Goal: Task Accomplishment & Management: Use online tool/utility

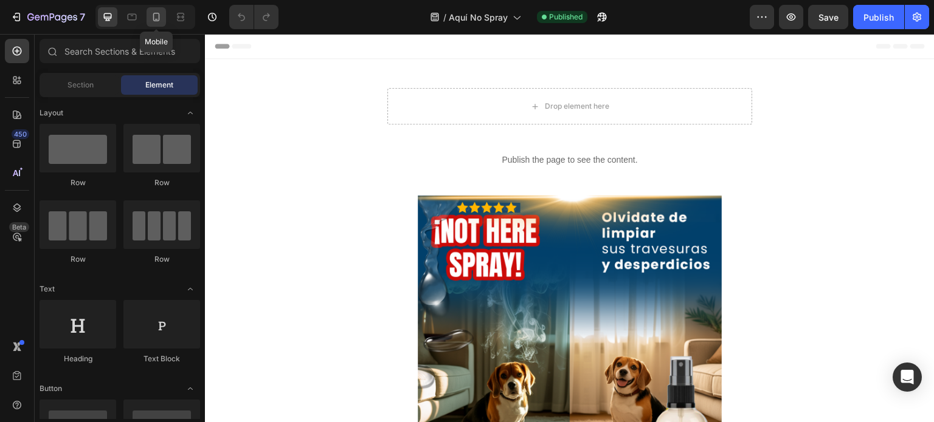
click at [162, 15] on div at bounding box center [155, 16] width 19 height 19
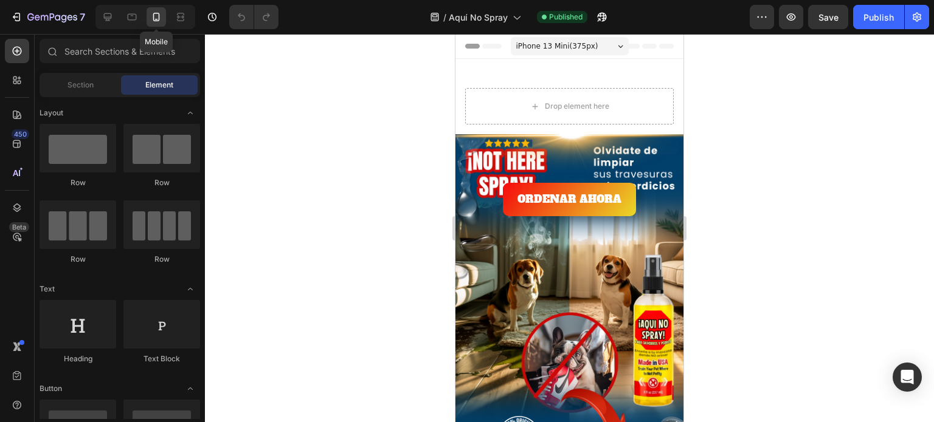
click at [616, 140] on div "Drop element here ORDENAR AHORA Button Publish the page to see the content. Cus…" at bounding box center [569, 391] width 228 height 626
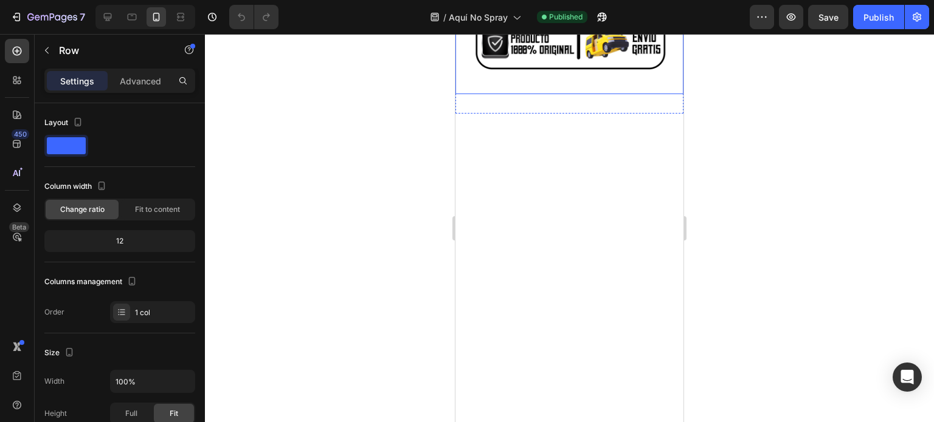
scroll to position [644, 0]
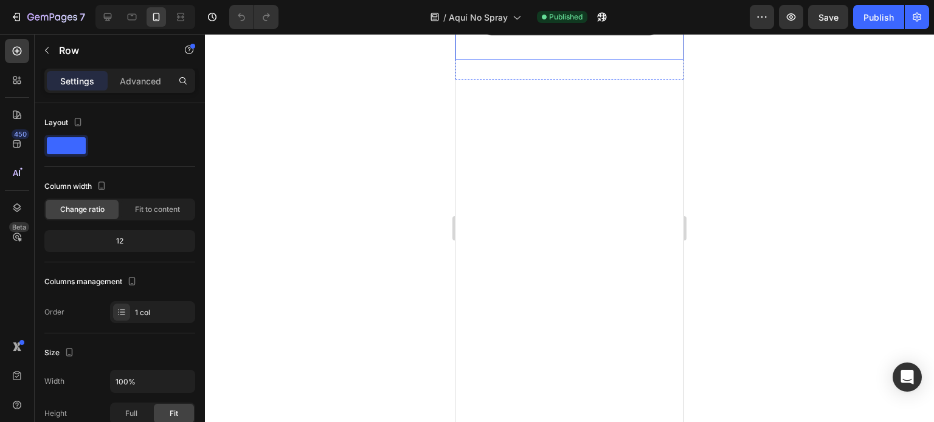
click at [611, 50] on img at bounding box center [569, 50] width 228 height 0
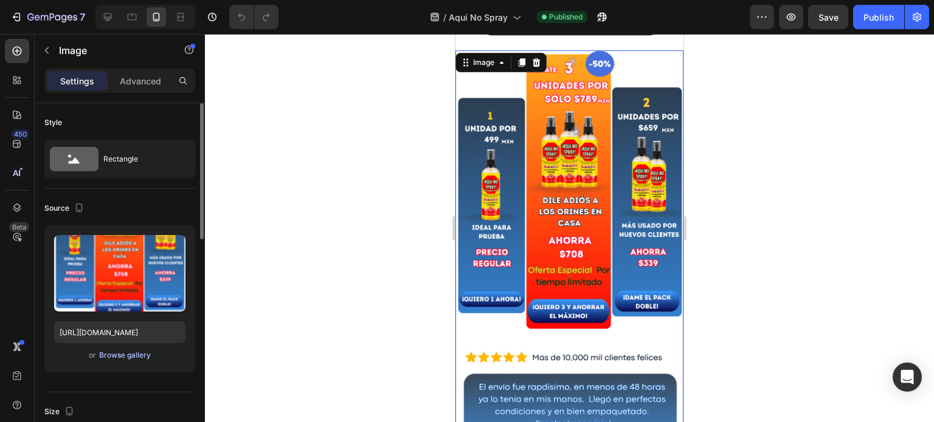
click at [114, 354] on div "Browse gallery" at bounding box center [125, 355] width 52 height 11
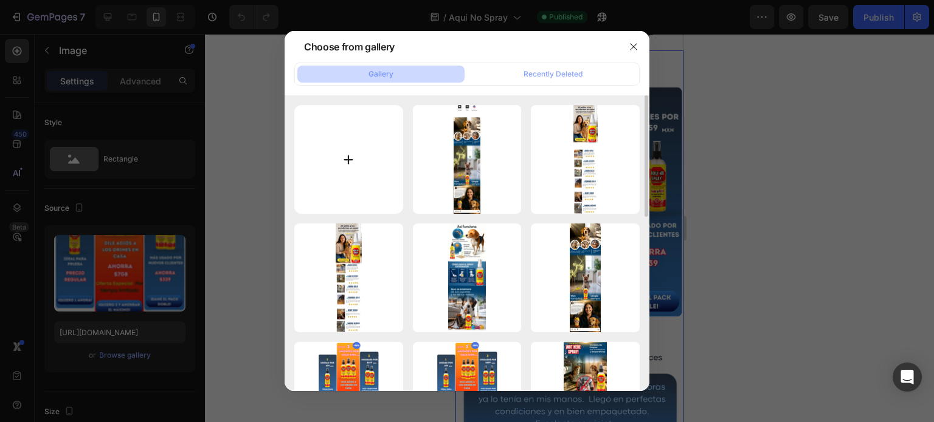
click at [397, 170] on input "file" at bounding box center [348, 159] width 109 height 109
type input "C:\fakepath\BUNDLES (8).png"
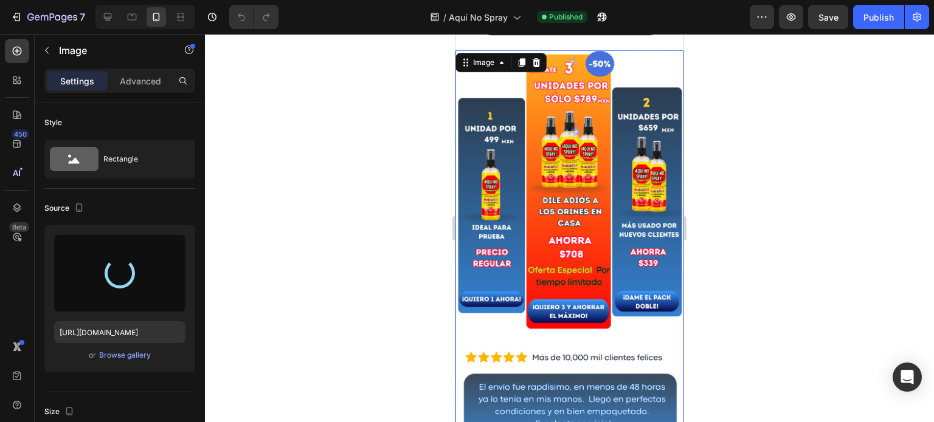
type input "[URL][DOMAIN_NAME]"
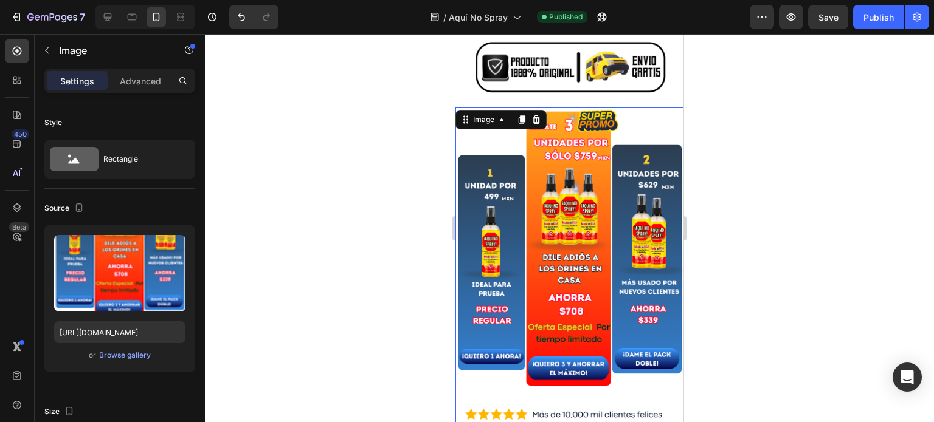
scroll to position [571, 0]
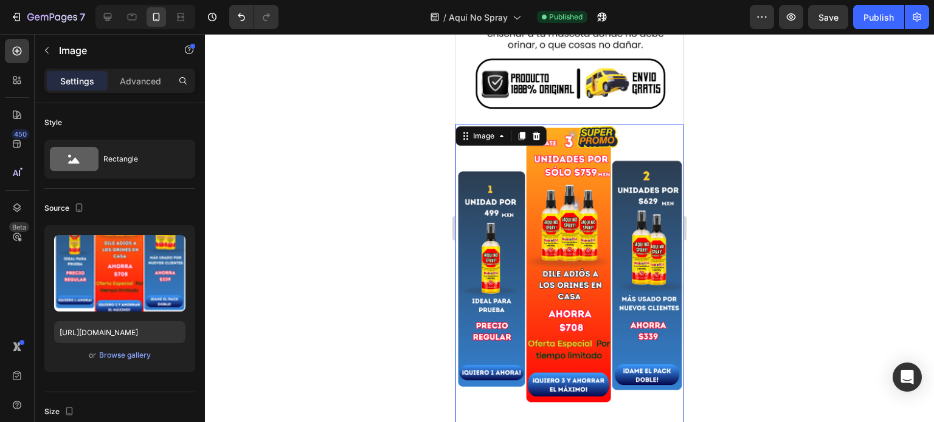
click at [316, 74] on div at bounding box center [569, 228] width 729 height 388
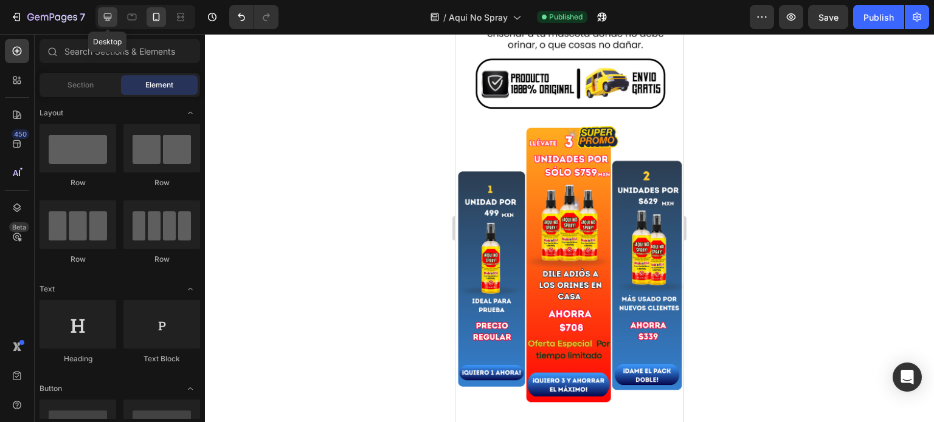
click at [109, 20] on icon at bounding box center [108, 17] width 8 height 8
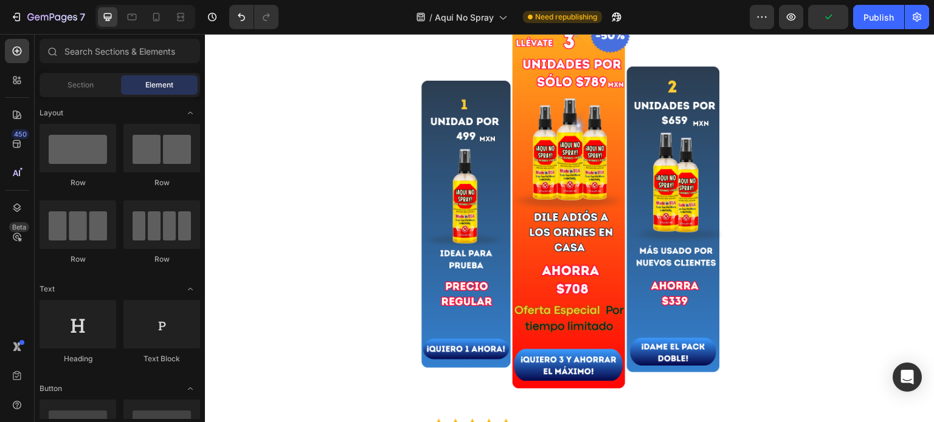
scroll to position [977, 0]
click at [480, 175] on img at bounding box center [570, 287] width 304 height 540
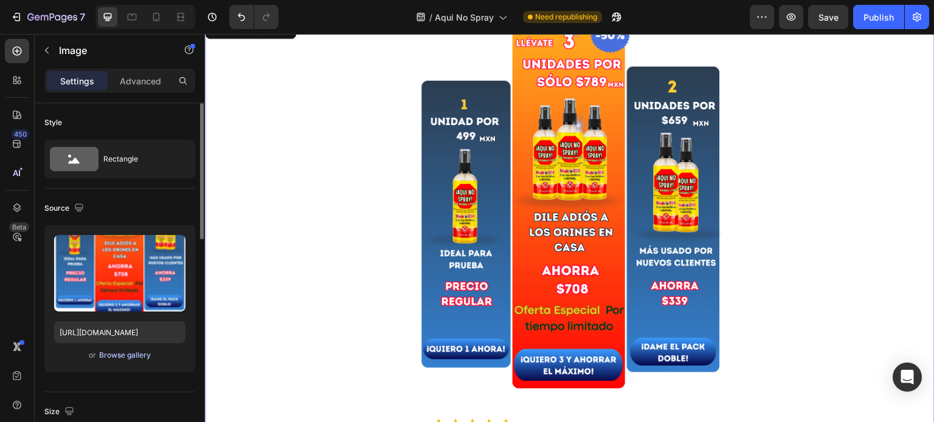
click at [110, 351] on div "Browse gallery" at bounding box center [125, 355] width 52 height 11
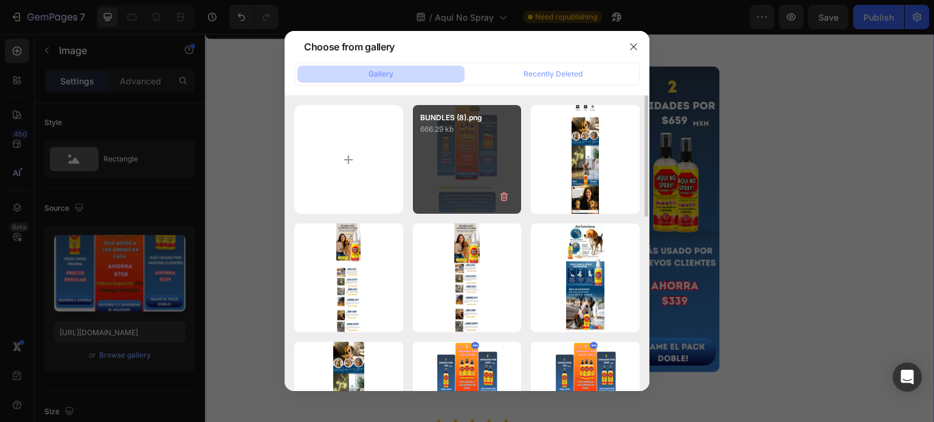
click at [485, 165] on div "BUNDLES (8).png 666.29 kb" at bounding box center [467, 159] width 109 height 109
type input "[URL][DOMAIN_NAME]"
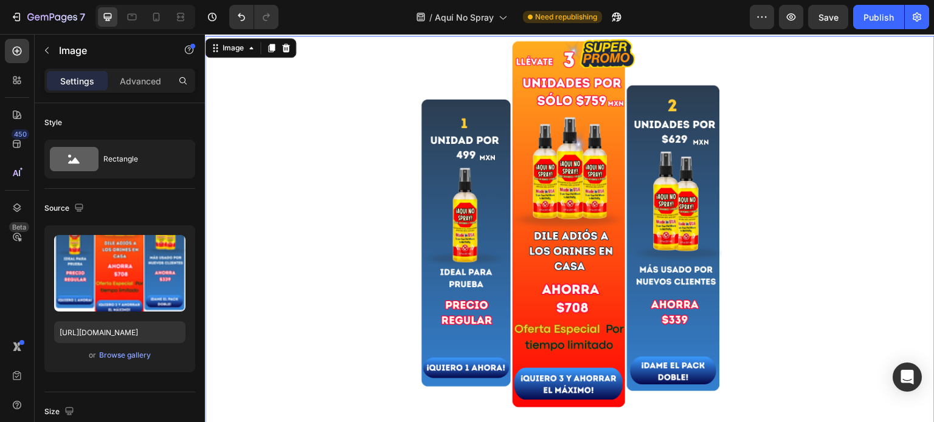
scroll to position [965, 0]
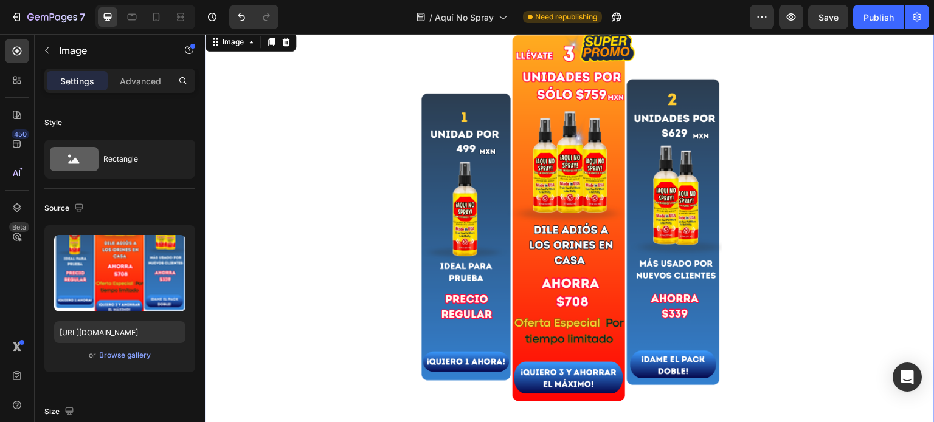
click at [556, 221] on img at bounding box center [570, 300] width 304 height 540
click at [130, 356] on div "Browse gallery" at bounding box center [125, 355] width 52 height 11
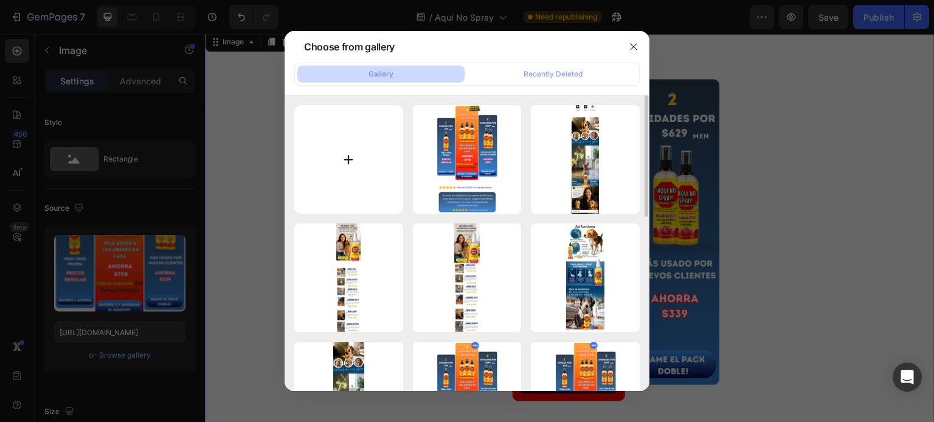
click at [328, 176] on input "file" at bounding box center [348, 159] width 109 height 109
type input "C:\fakepath\BUNDLES (9).png"
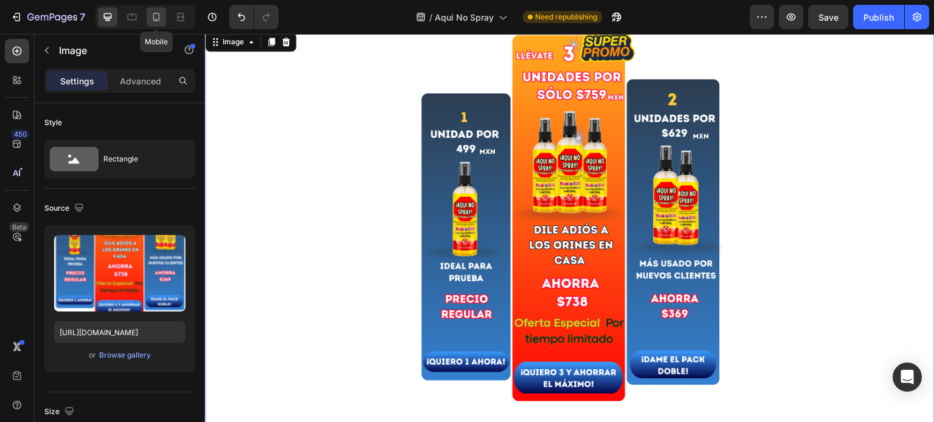
click at [160, 22] on icon at bounding box center [156, 17] width 12 height 12
click at [163, 26] on div at bounding box center [155, 16] width 19 height 19
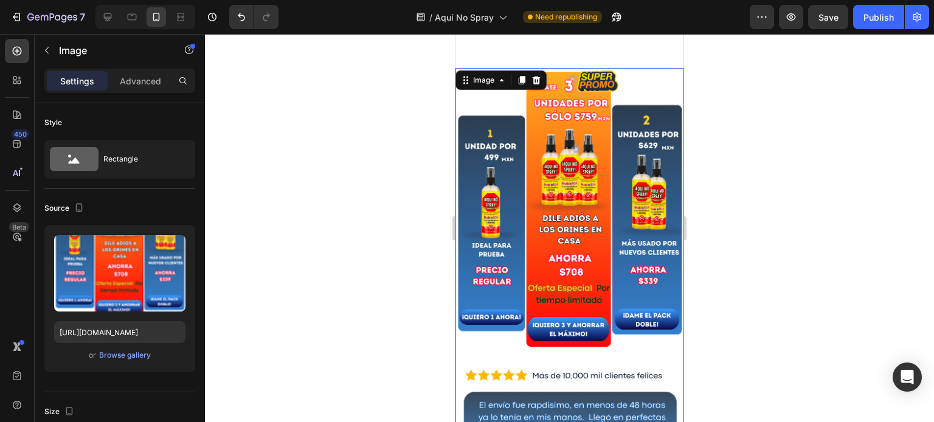
scroll to position [868, 0]
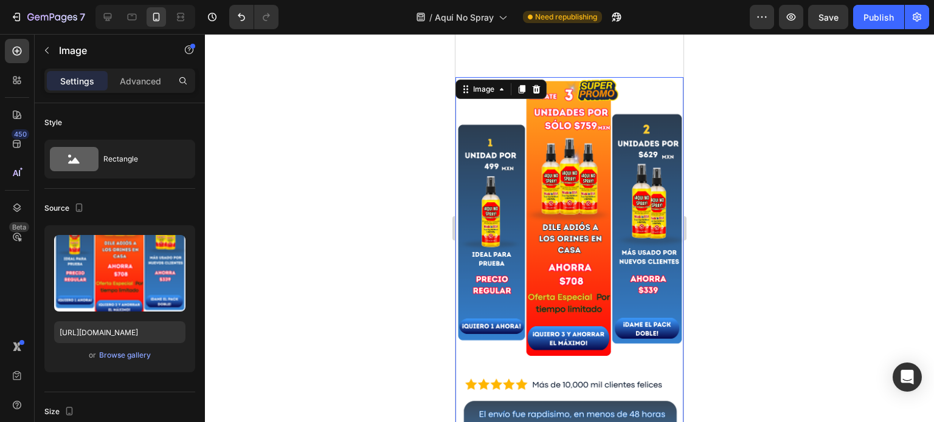
click at [551, 154] on img at bounding box center [569, 279] width 228 height 405
click at [551, 156] on img at bounding box center [569, 279] width 228 height 405
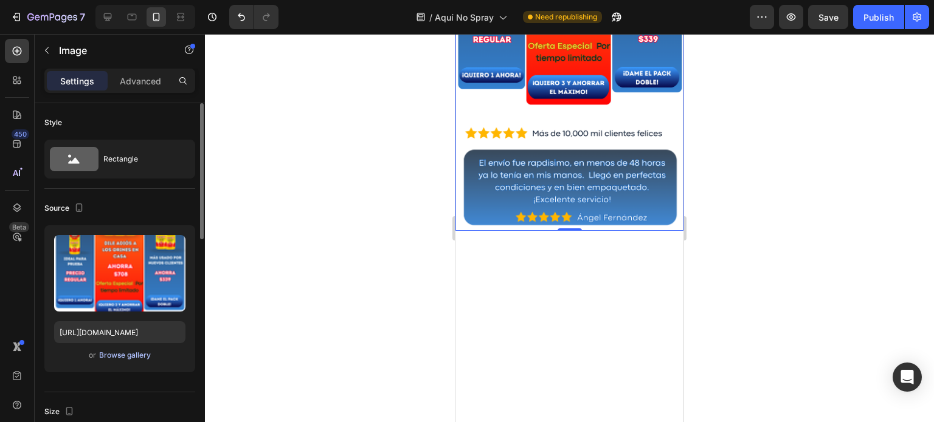
click at [130, 355] on div "Browse gallery" at bounding box center [125, 355] width 52 height 11
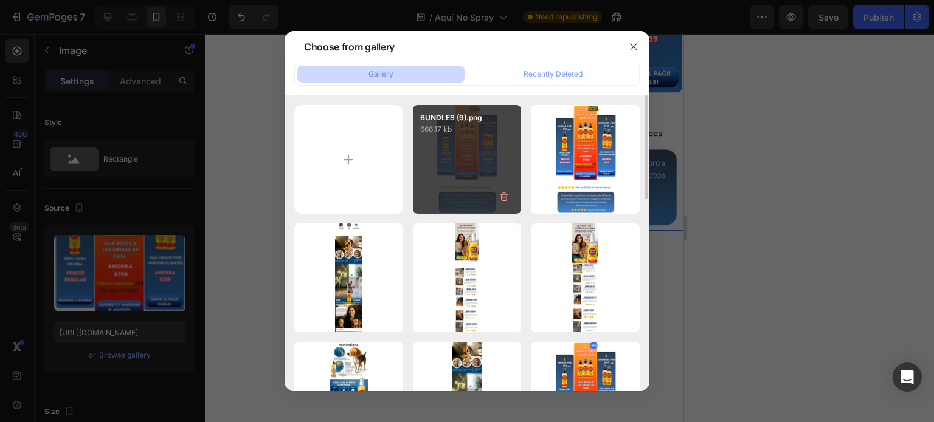
click at [479, 156] on div "BUNDLES (9).png 666.17 kb" at bounding box center [467, 159] width 109 height 109
type input "[URL][DOMAIN_NAME]"
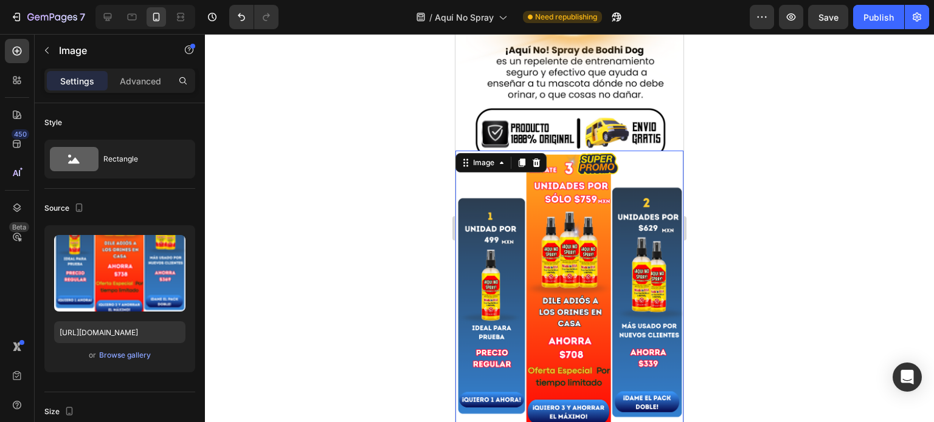
scroll to position [527, 0]
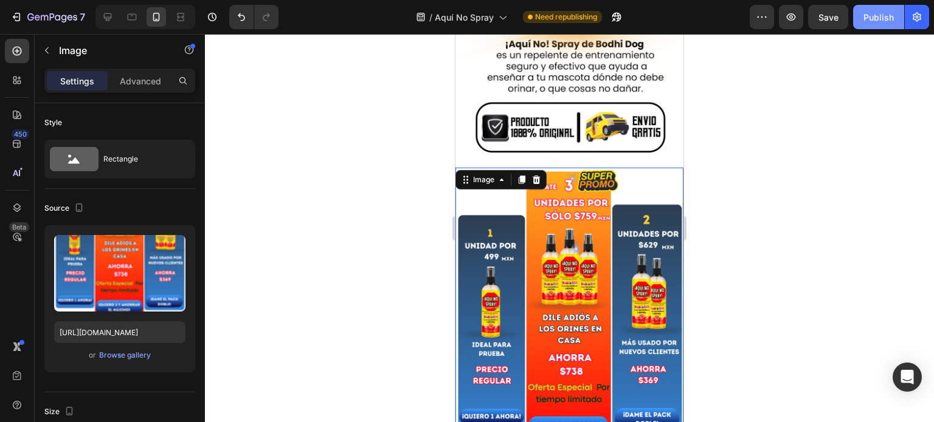
click at [861, 16] on button "Publish" at bounding box center [878, 17] width 51 height 24
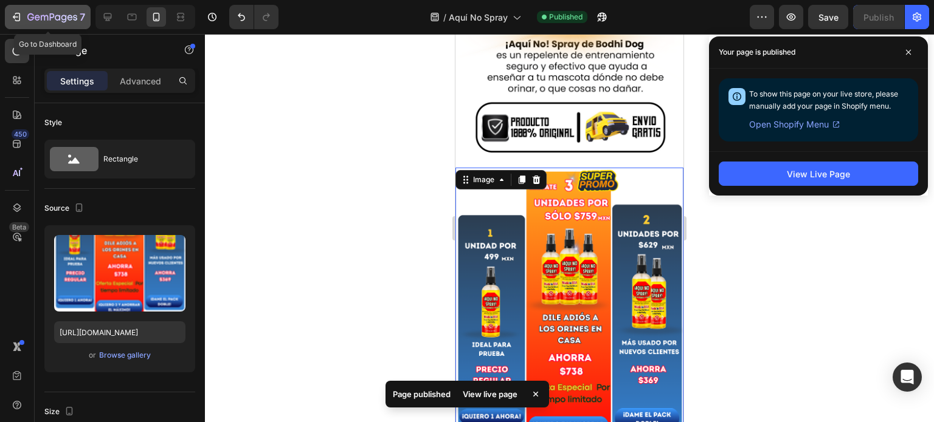
click at [10, 21] on icon "button" at bounding box center [16, 17] width 12 height 12
